Goal: Task Accomplishment & Management: Manage account settings

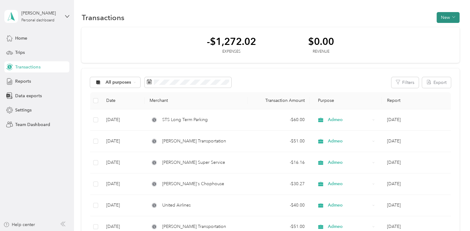
click at [447, 18] on button "New" at bounding box center [447, 17] width 23 height 11
click at [446, 29] on span "Expense" at bounding box center [444, 29] width 17 height 7
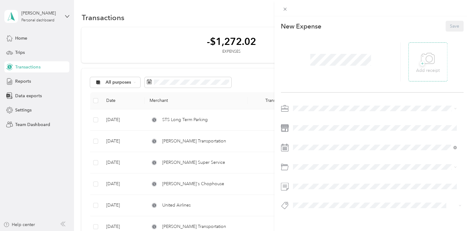
click at [426, 61] on icon at bounding box center [429, 58] width 7 height 7
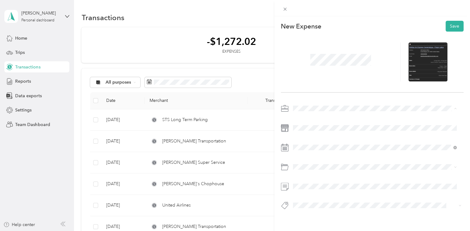
click at [316, 137] on div "Admeo" at bounding box center [374, 140] width 159 height 7
click at [345, 103] on div "19" at bounding box center [345, 104] width 8 height 8
click at [340, 135] on div "68400 · Travel Expense" at bounding box center [374, 137] width 159 height 7
drag, startPoint x: 454, startPoint y: 25, endPoint x: 451, endPoint y: 23, distance: 3.3
click at [451, 23] on button "Save" at bounding box center [454, 26] width 18 height 11
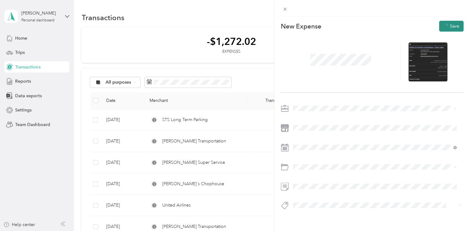
click at [451, 23] on button "Save" at bounding box center [451, 26] width 24 height 11
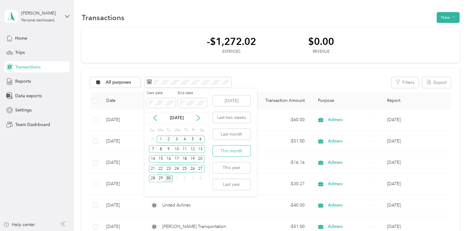
click at [241, 149] on button "This month" at bounding box center [232, 150] width 38 height 11
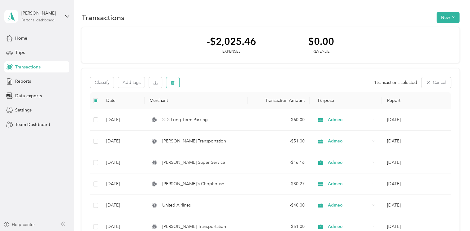
click at [177, 85] on button "button" at bounding box center [172, 82] width 13 height 11
click at [223, 107] on button "Yes" at bounding box center [226, 108] width 12 height 10
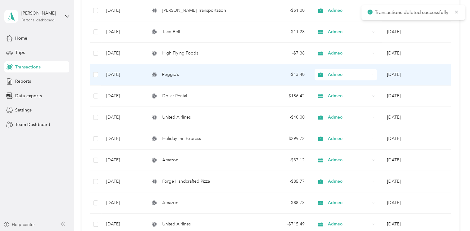
scroll to position [217, 0]
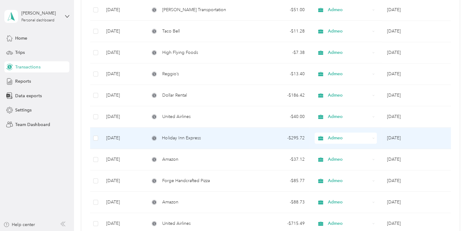
click at [188, 139] on span "Holiday Inn Express" at bounding box center [181, 138] width 39 height 7
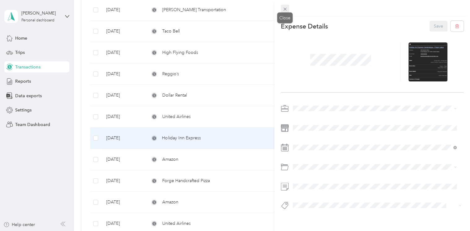
click at [286, 10] on icon at bounding box center [284, 9] width 5 height 5
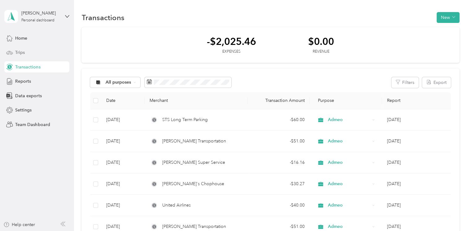
click at [37, 55] on div "Trips" at bounding box center [36, 52] width 65 height 11
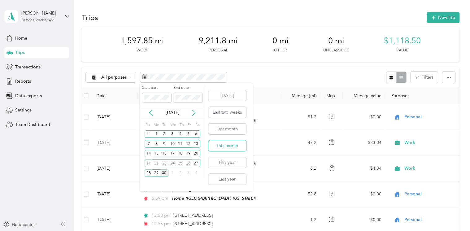
click at [228, 145] on button "This month" at bounding box center [227, 145] width 38 height 11
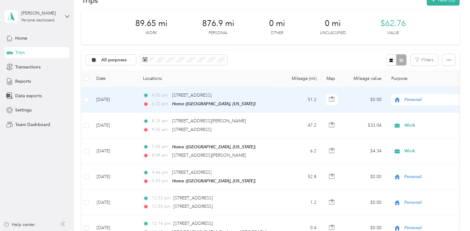
scroll to position [31, 0]
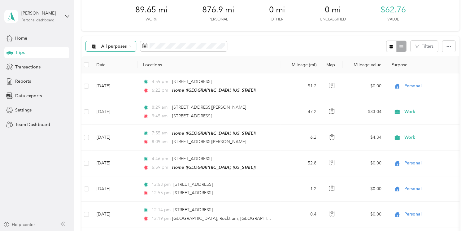
click at [125, 48] on span "All purposes" at bounding box center [114, 46] width 26 height 4
click at [117, 78] on span "Work" at bounding box center [116, 79] width 30 height 7
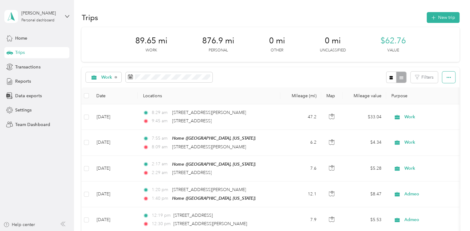
click at [447, 77] on icon "button" at bounding box center [448, 77] width 4 height 4
click at [440, 101] on span "Export" at bounding box center [438, 99] width 13 height 5
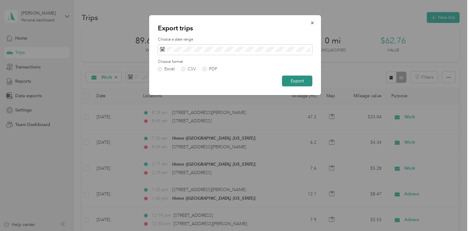
click at [300, 78] on button "Export" at bounding box center [297, 81] width 30 height 11
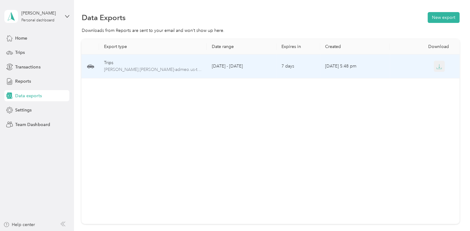
click at [438, 69] on icon "button" at bounding box center [438, 67] width 5 height 1
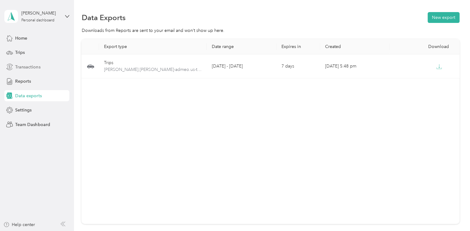
click at [35, 66] on span "Transactions" at bounding box center [27, 67] width 25 height 7
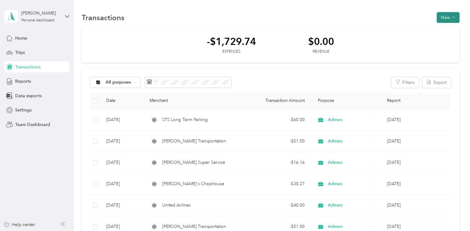
click at [454, 17] on button "New" at bounding box center [447, 17] width 23 height 11
click at [452, 30] on span "Expense" at bounding box center [444, 29] width 17 height 7
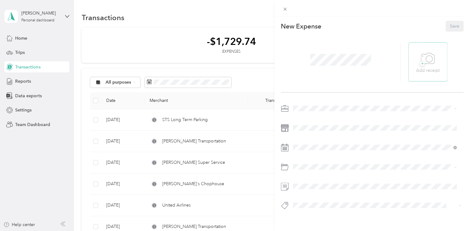
click at [423, 60] on icon at bounding box center [428, 58] width 14 height 17
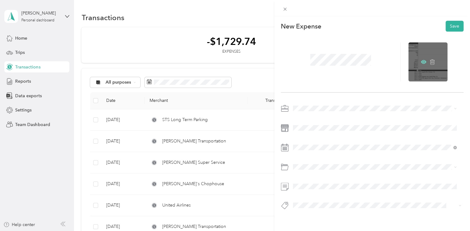
click at [423, 62] on icon at bounding box center [424, 62] width 2 height 2
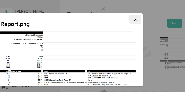
click at [134, 19] on icon "button" at bounding box center [135, 20] width 4 height 4
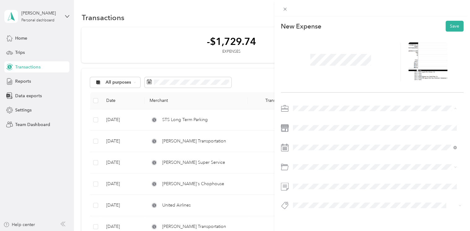
click at [320, 138] on div "Admeo" at bounding box center [374, 140] width 159 height 7
click at [356, 127] on div "60200 · Automobile Expense" at bounding box center [374, 126] width 159 height 7
click at [454, 27] on button "Save" at bounding box center [454, 26] width 18 height 11
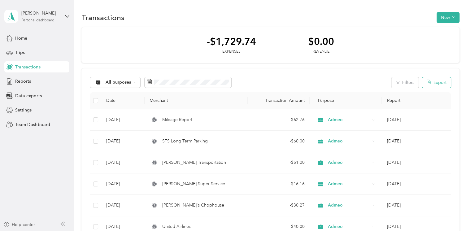
click at [438, 83] on button "Export" at bounding box center [436, 82] width 29 height 11
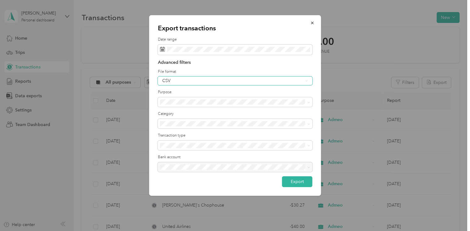
click at [206, 82] on div "CSV" at bounding box center [232, 81] width 141 height 4
click at [201, 98] on li "Excel" at bounding box center [235, 102] width 154 height 11
click at [302, 180] on button "Export" at bounding box center [297, 181] width 30 height 11
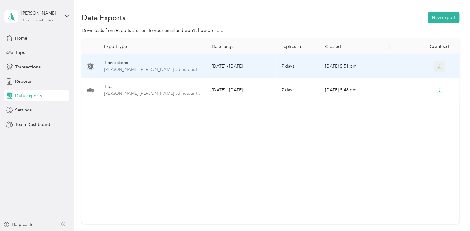
click at [441, 65] on button "button" at bounding box center [439, 66] width 11 height 11
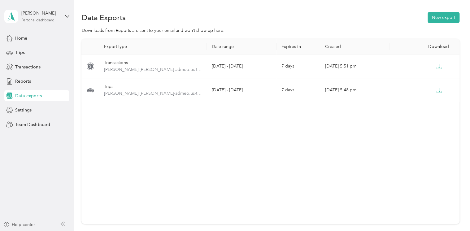
click at [292, 133] on div "Export type Date range Expires in Created Download Transactions [PERSON_NAME].[…" at bounding box center [270, 131] width 378 height 185
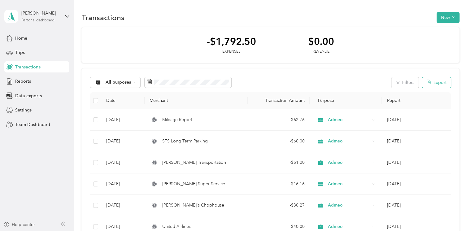
click at [439, 82] on button "Export" at bounding box center [436, 82] width 29 height 11
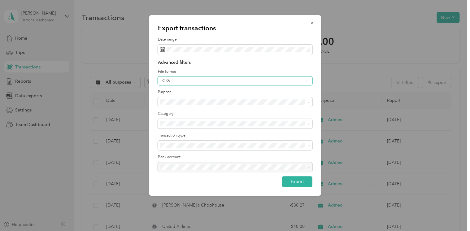
click at [210, 82] on div "CSV" at bounding box center [232, 81] width 141 height 4
click at [203, 112] on div "PDF" at bounding box center [235, 112] width 146 height 7
click at [290, 180] on button "Export" at bounding box center [297, 181] width 30 height 11
